Goal: Book appointment/travel/reservation

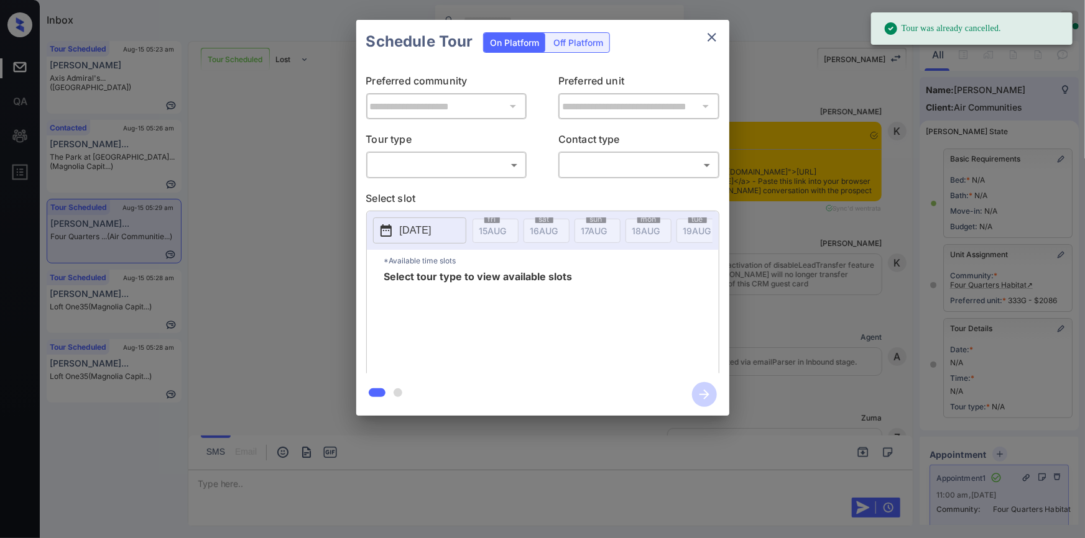
scroll to position [94, 0]
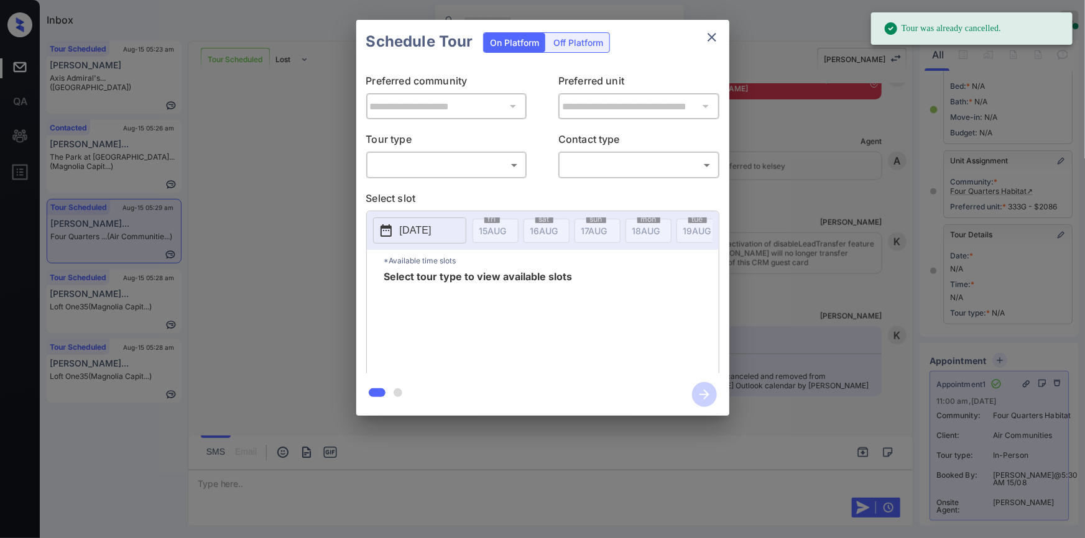
click at [408, 152] on div "​ ​" at bounding box center [446, 165] width 161 height 27
click at [405, 168] on body "Tour was already cancelled. Inbox [PERSON_NAME] Online Set yourself offline Set…" at bounding box center [542, 269] width 1085 height 538
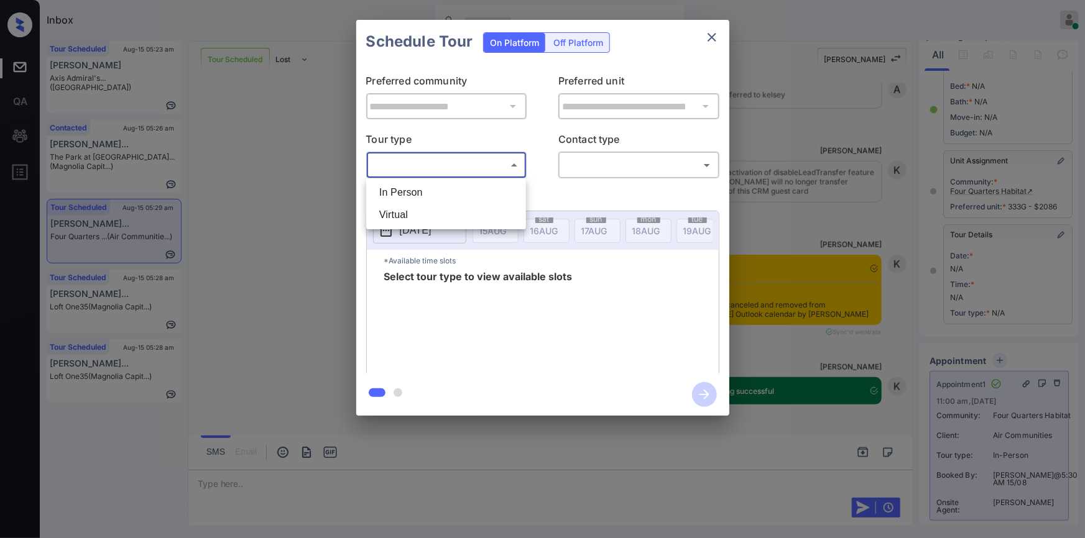
click at [243, 275] on div at bounding box center [542, 269] width 1085 height 538
click at [718, 39] on icon "close" at bounding box center [711, 37] width 15 height 15
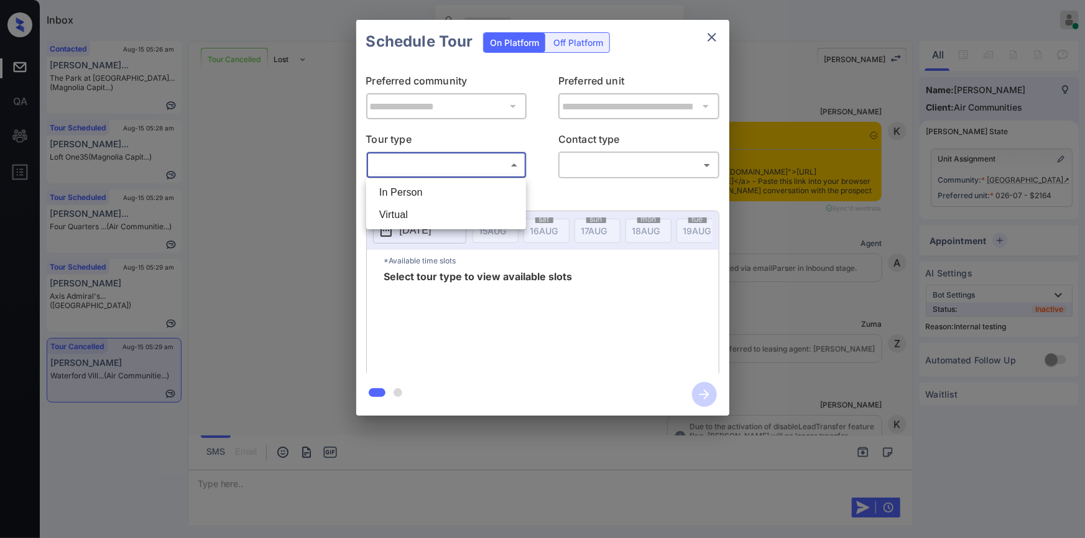
click at [431, 186] on li "In Person" at bounding box center [446, 193] width 154 height 22
type input "********"
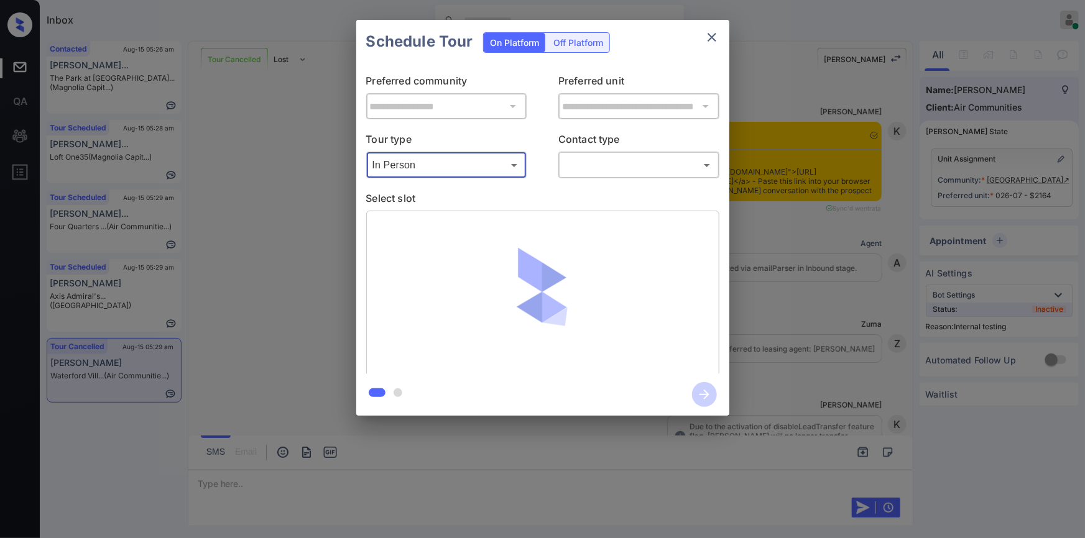
scroll to position [16621, 0]
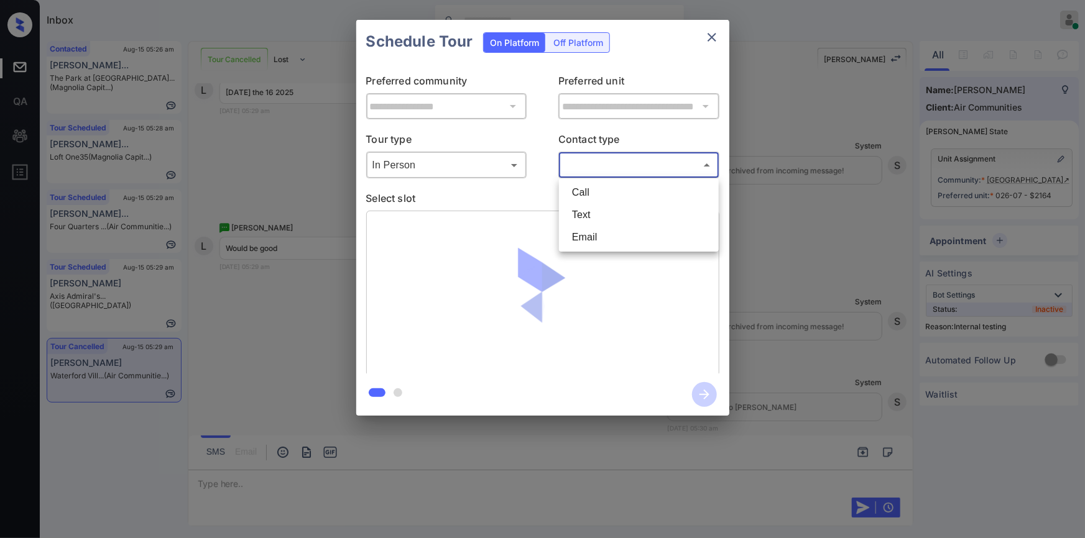
click at [648, 162] on body "Inbox [PERSON_NAME] Online Set yourself offline Set yourself on break Profile S…" at bounding box center [542, 269] width 1085 height 538
click at [610, 214] on li "Text" at bounding box center [639, 215] width 154 height 22
type input "****"
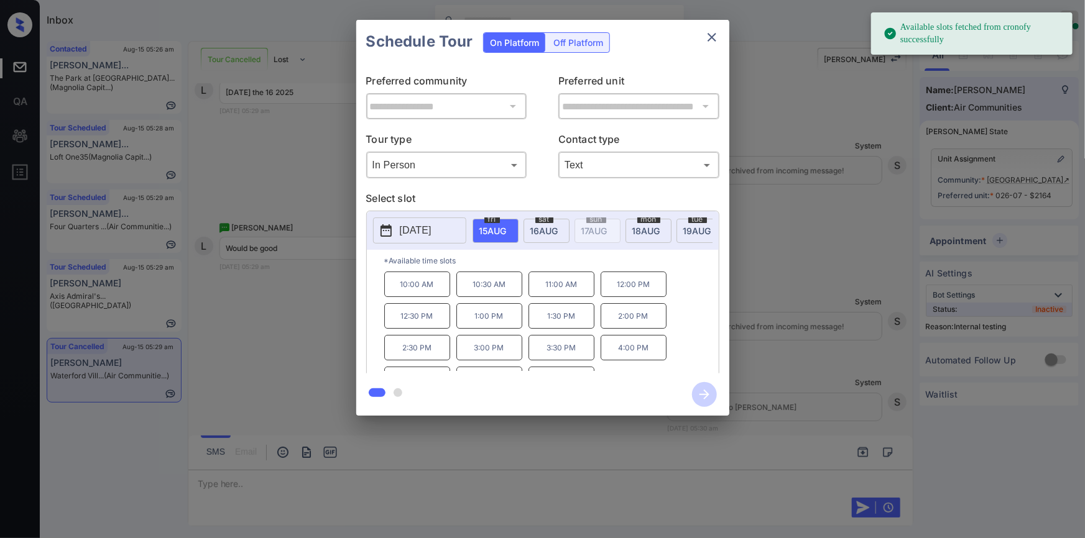
click at [538, 222] on div "[DATE]" at bounding box center [546, 231] width 46 height 24
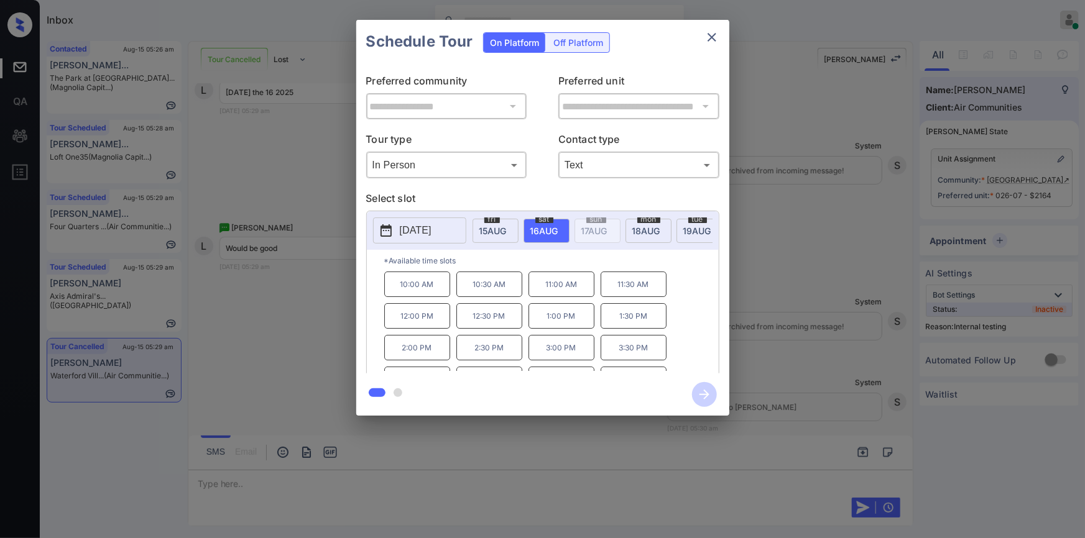
click at [558, 349] on p "3:00 PM" at bounding box center [561, 347] width 66 height 25
click at [702, 392] on icon "button" at bounding box center [704, 394] width 25 height 25
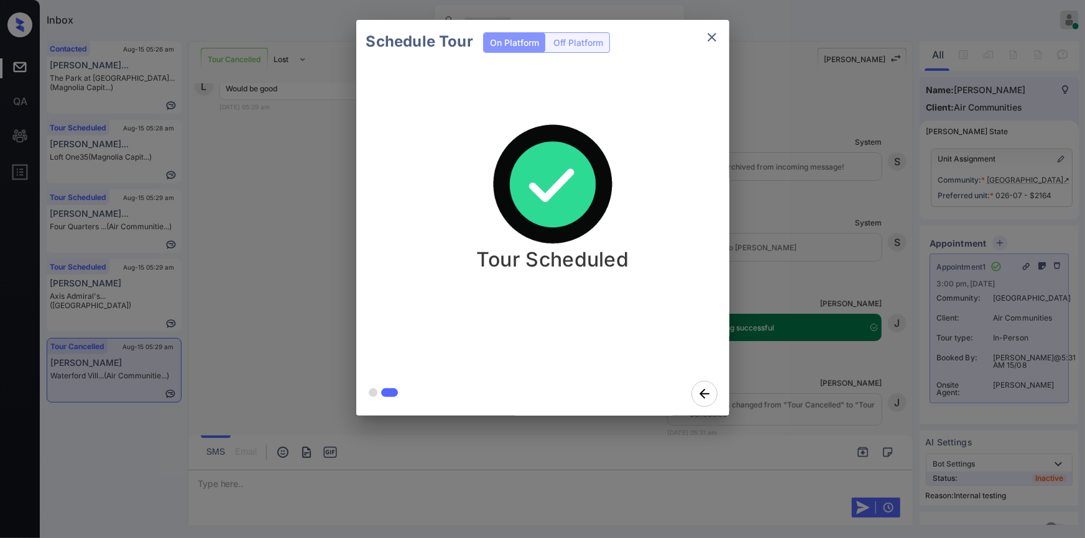
scroll to position [16908, 0]
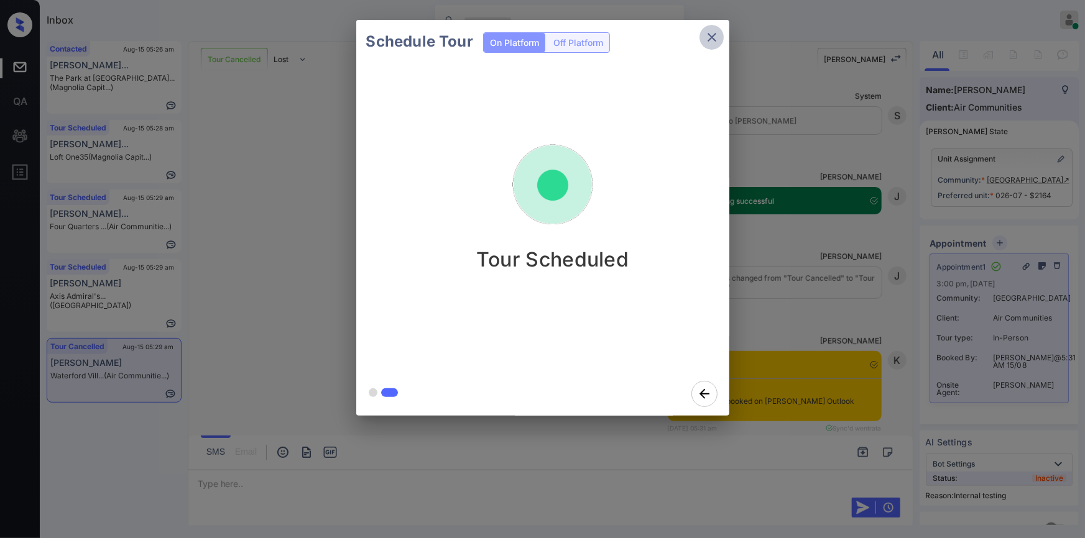
click at [721, 34] on button "close" at bounding box center [711, 37] width 25 height 25
